Goal: Book appointment/travel/reservation

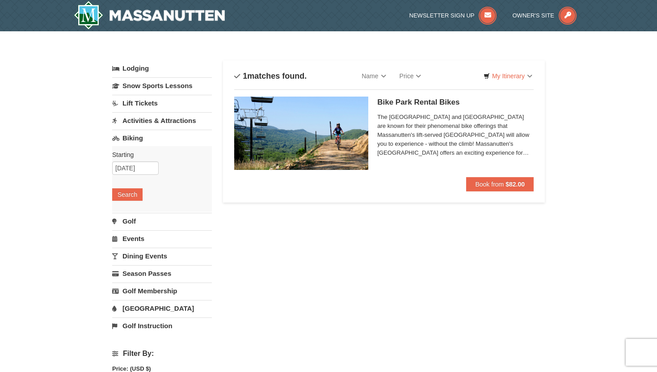
click at [146, 137] on link "Biking" at bounding box center [162, 138] width 100 height 17
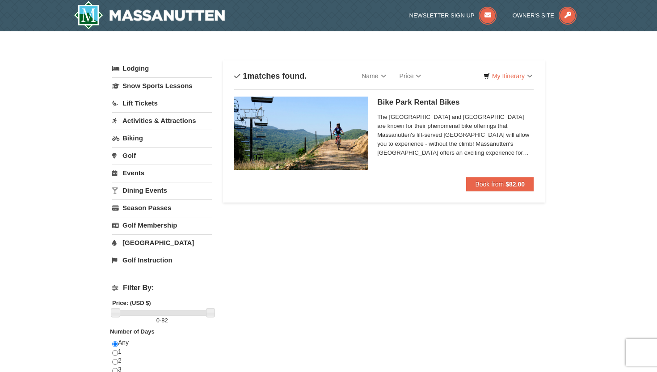
click at [141, 141] on link "Biking" at bounding box center [162, 138] width 100 height 17
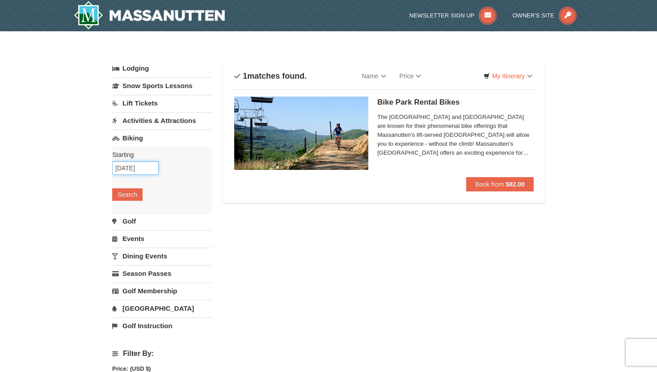
click at [143, 169] on input "10/16/2025" at bounding box center [135, 167] width 46 height 13
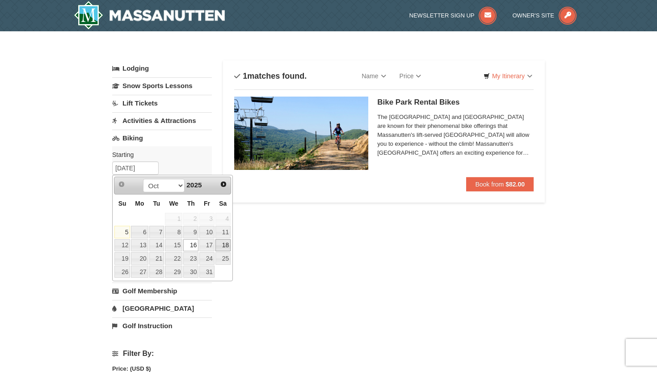
click at [221, 246] on link "18" at bounding box center [222, 245] width 15 height 13
type input "[DATE]"
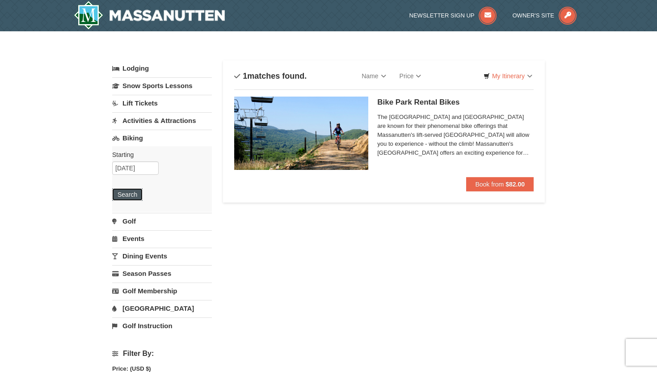
click at [138, 199] on button "Search" at bounding box center [127, 194] width 30 height 13
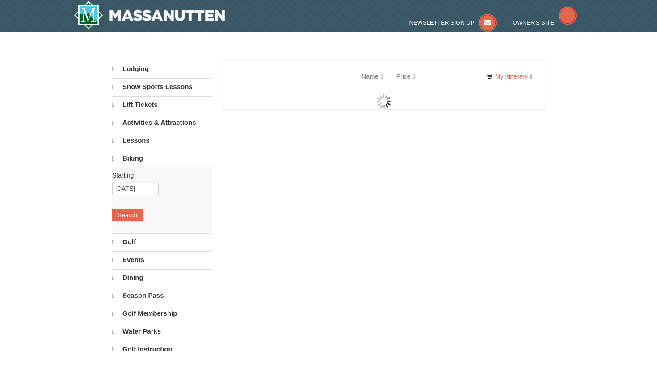
select select "10"
